Goal: Information Seeking & Learning: Understand process/instructions

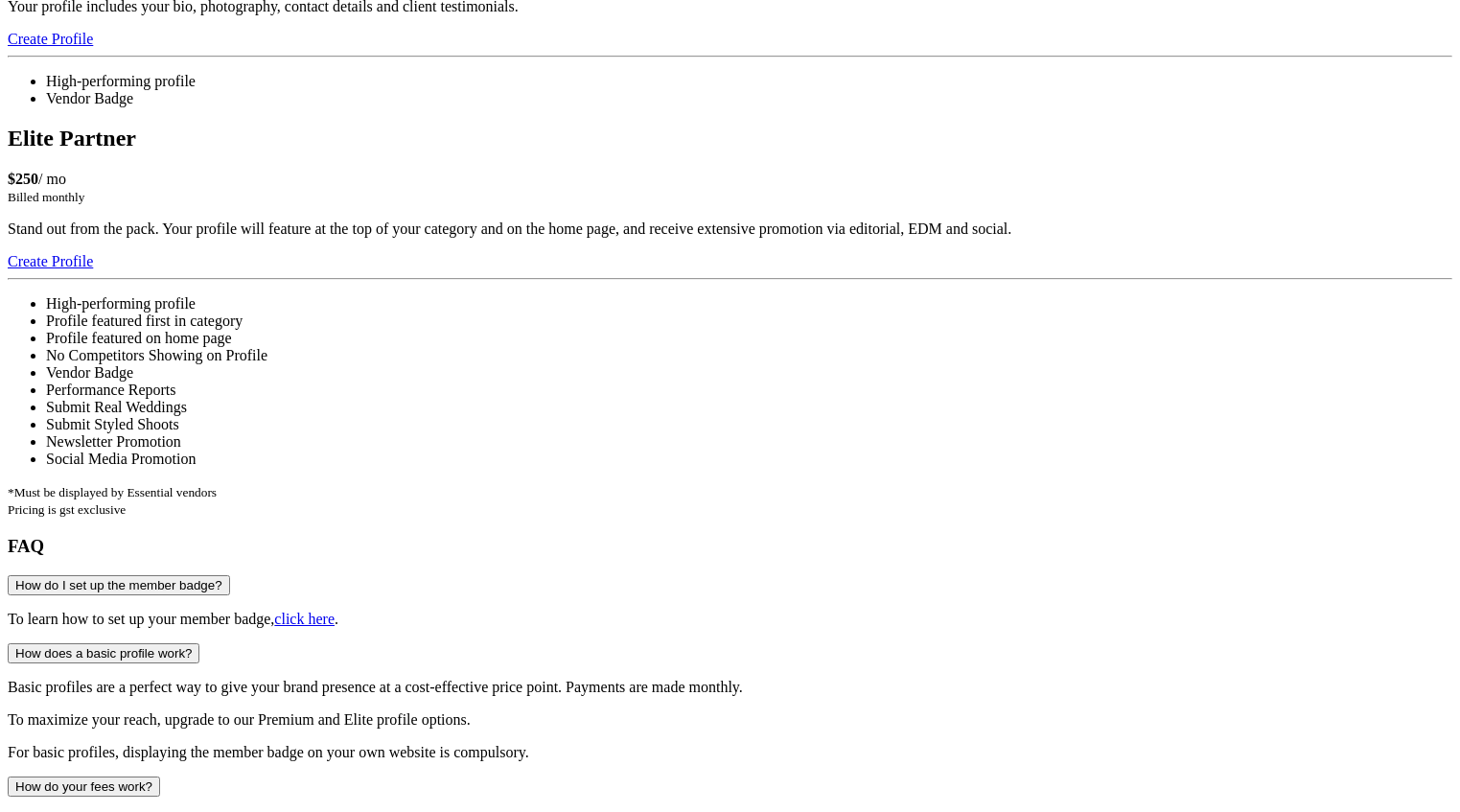
click at [230, 575] on button "How do I set up the member badge?" at bounding box center [118, 585] width 222 height 20
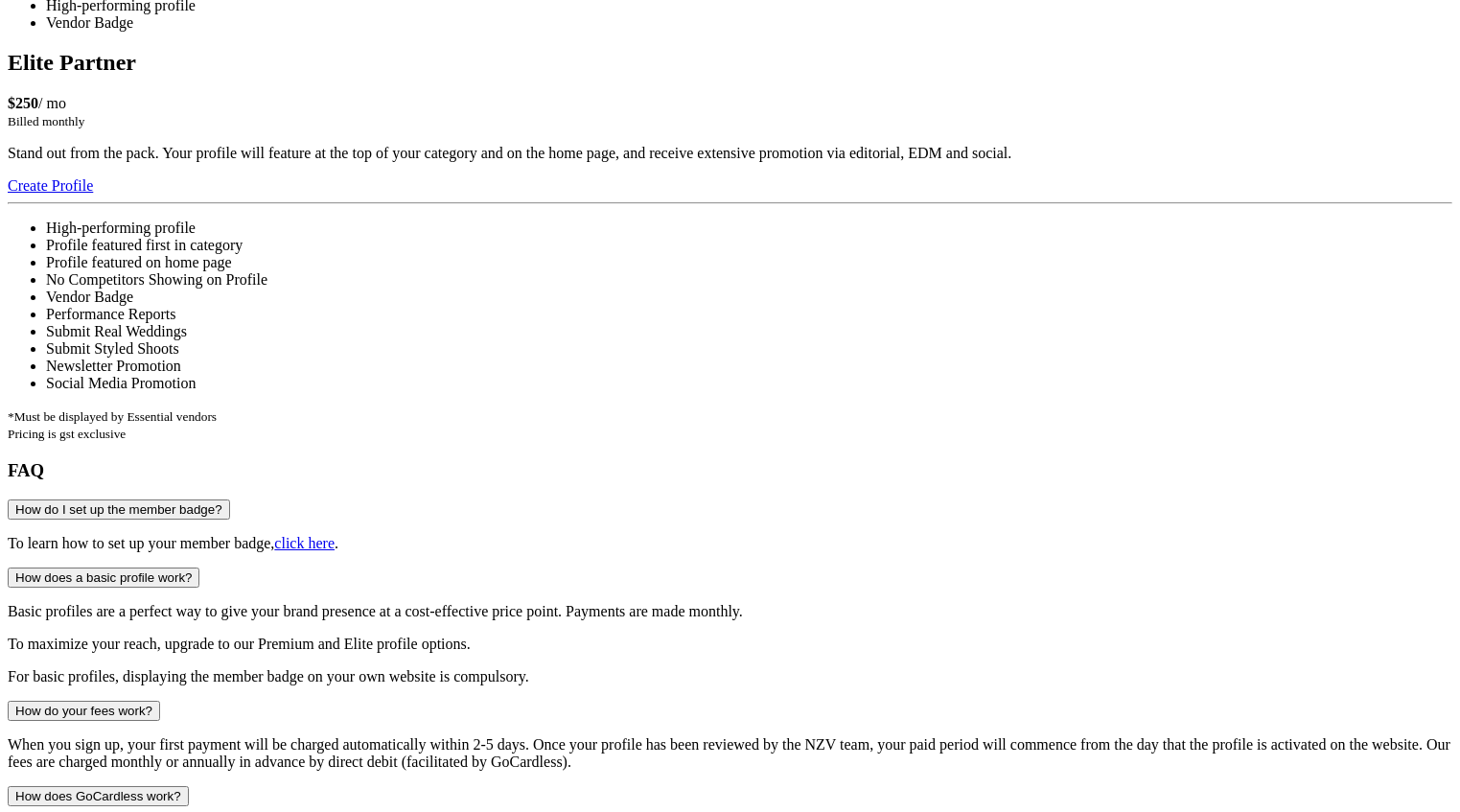
scroll to position [1671, 0]
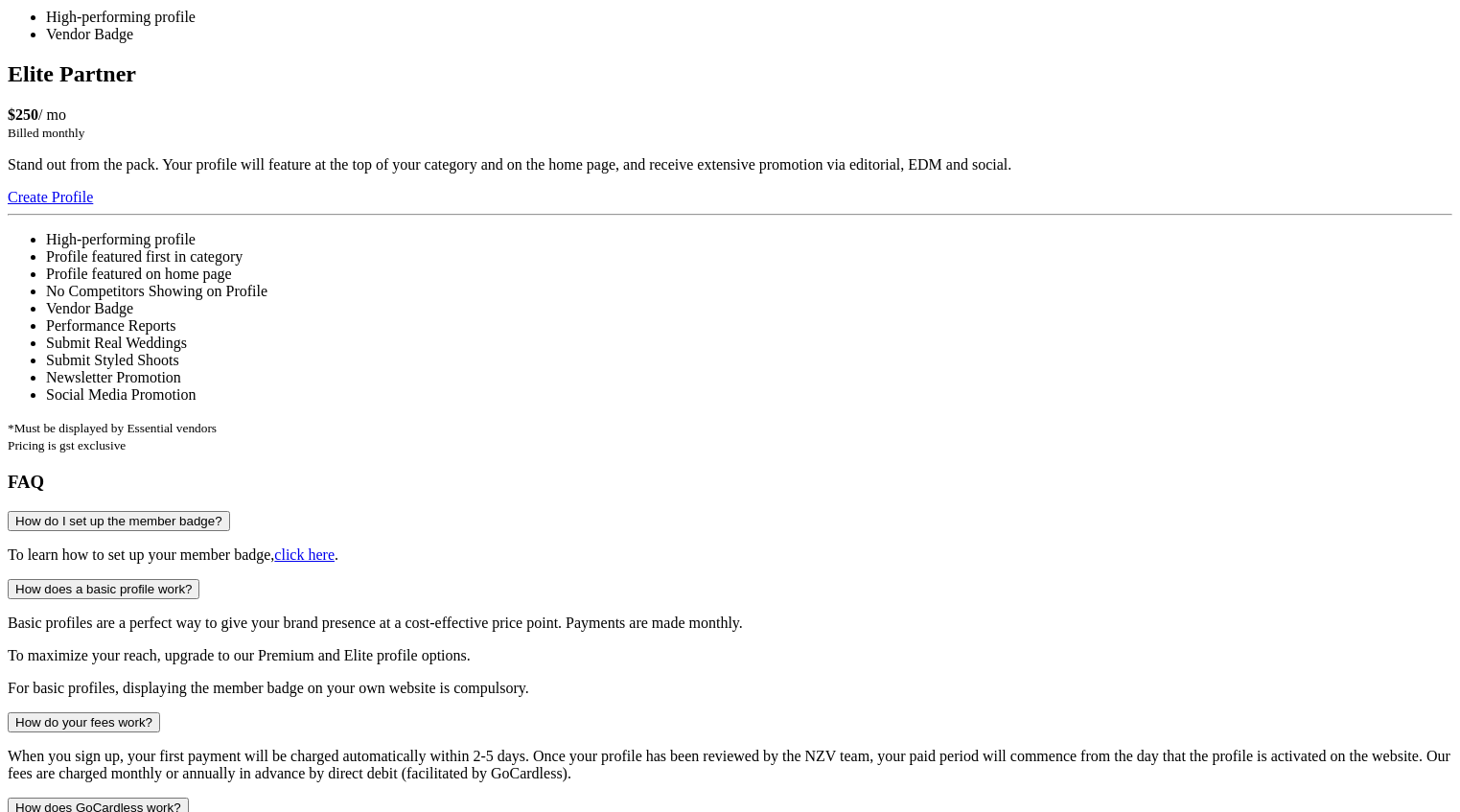
click at [230, 511] on button "How do I set up the member badge?" at bounding box center [118, 521] width 222 height 20
click at [230, 512] on button "How do I set up the member badge?" at bounding box center [118, 522] width 222 height 20
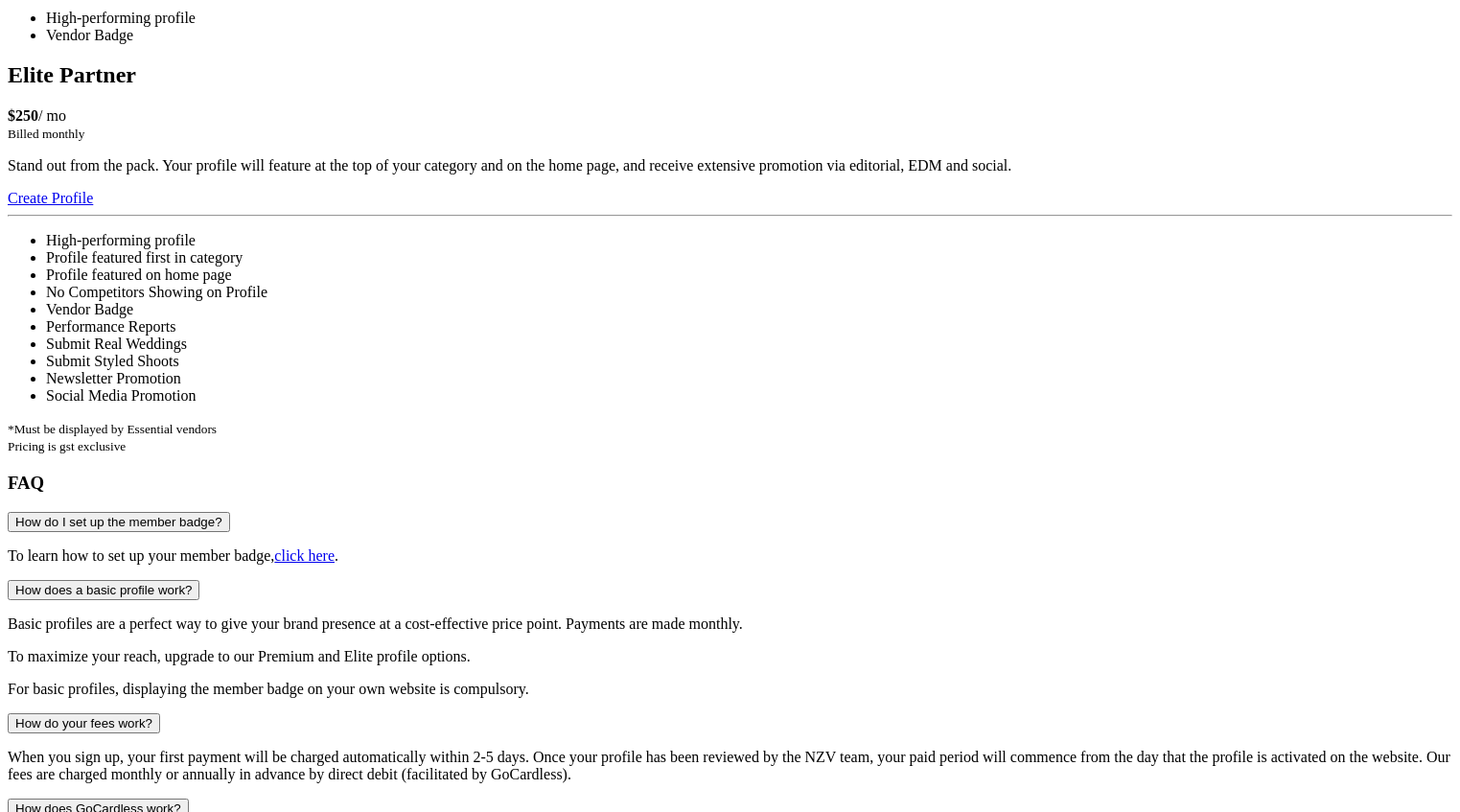
click at [230, 512] on button "How do I set up the member badge?" at bounding box center [118, 522] width 222 height 20
drag, startPoint x: 244, startPoint y: 81, endPoint x: 251, endPoint y: 115, distance: 34.7
click at [230, 512] on button "How do I set up the member badge?" at bounding box center [118, 522] width 222 height 20
click at [230, 511] on button "How do I set up the member badge?" at bounding box center [118, 521] width 222 height 20
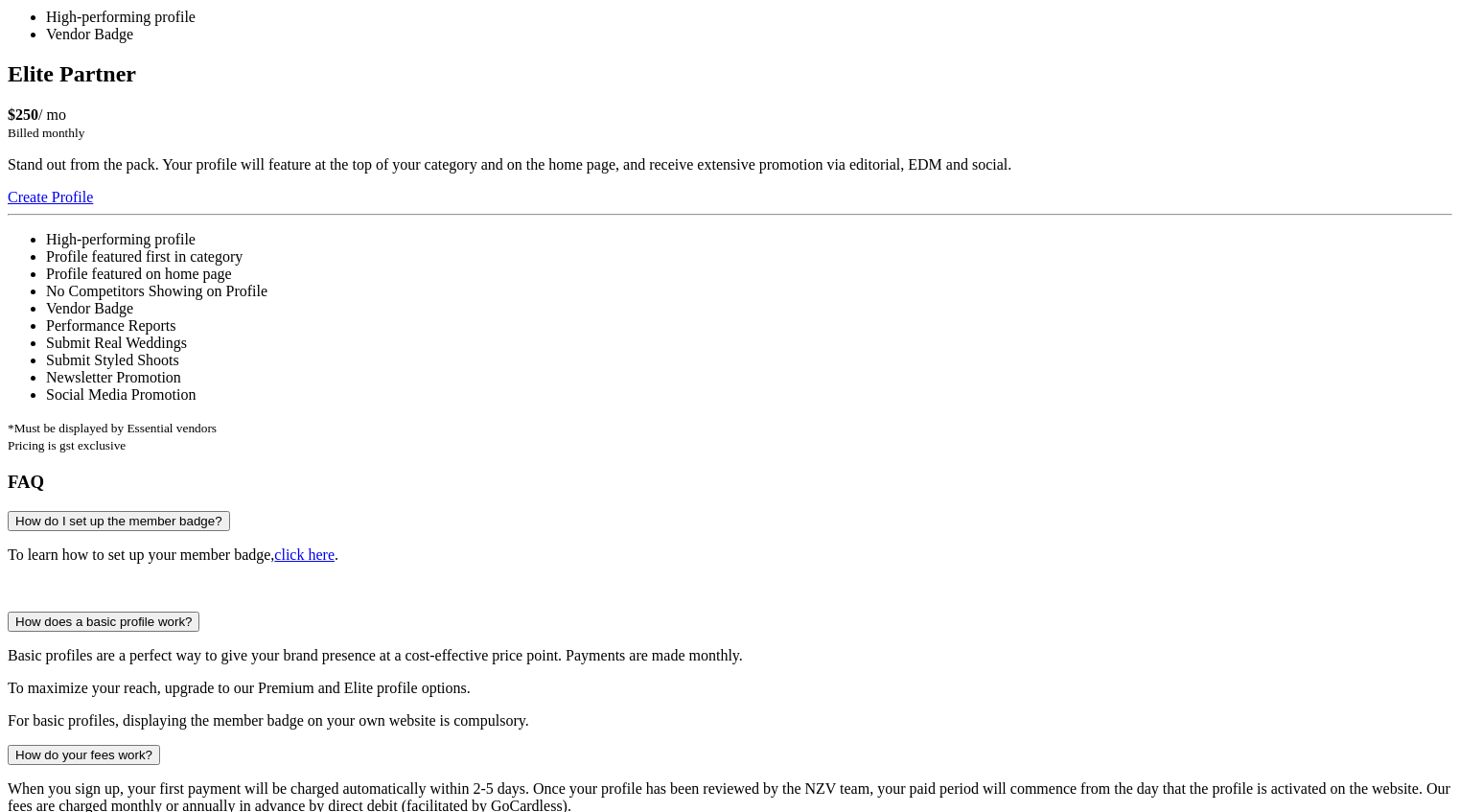
click at [230, 511] on button "How do I set up the member badge?" at bounding box center [118, 521] width 222 height 20
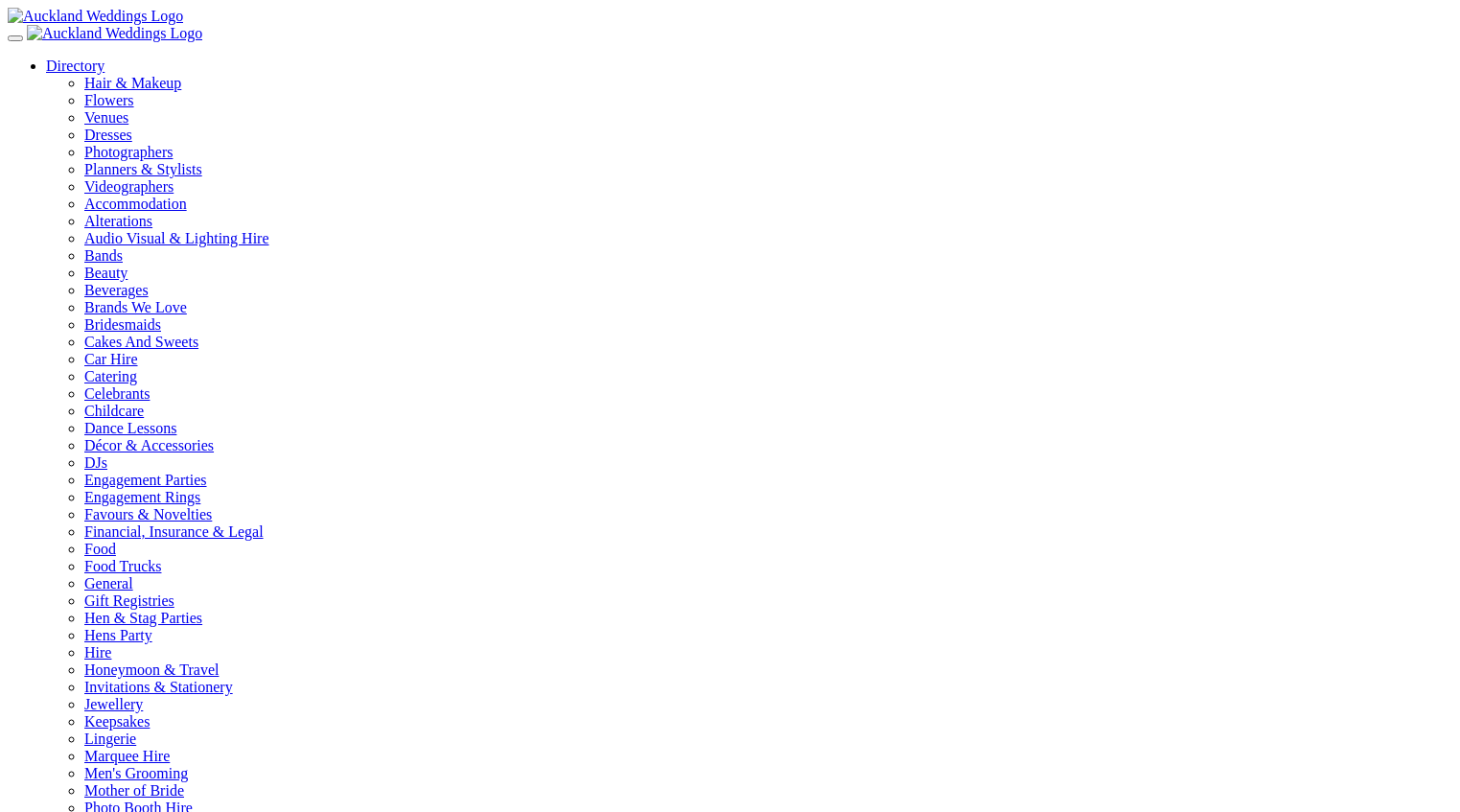
type input "**********"
